Goal: Transaction & Acquisition: Subscribe to service/newsletter

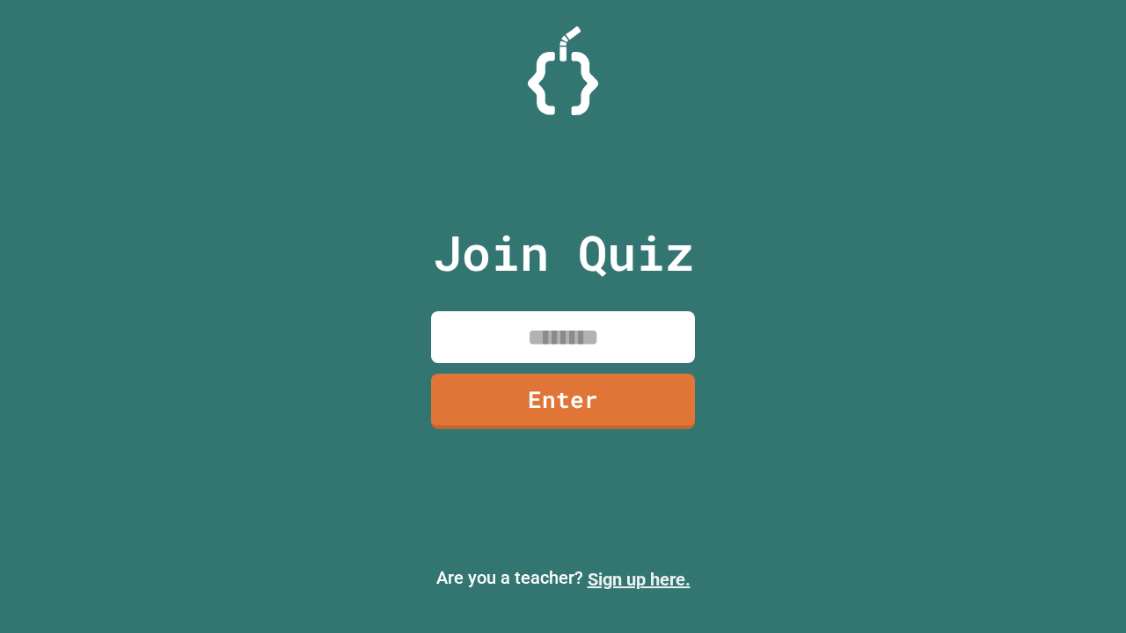
click at [638, 580] on link "Sign up here." at bounding box center [638, 579] width 103 height 21
